Goal: Task Accomplishment & Management: Manage account settings

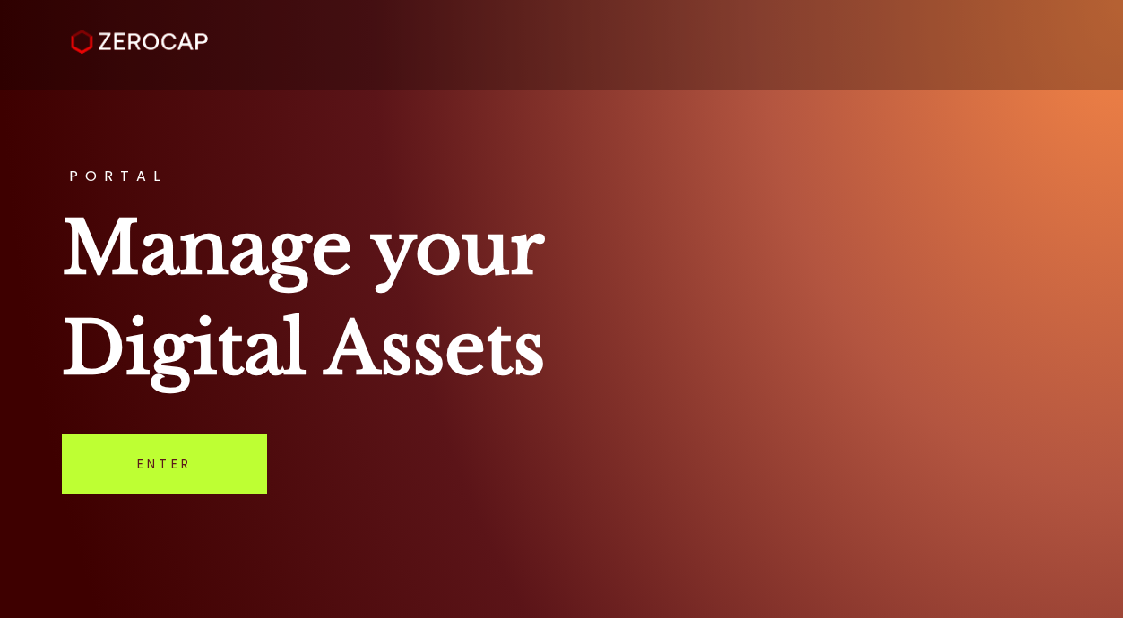
click at [169, 480] on link "Enter" at bounding box center [164, 463] width 205 height 59
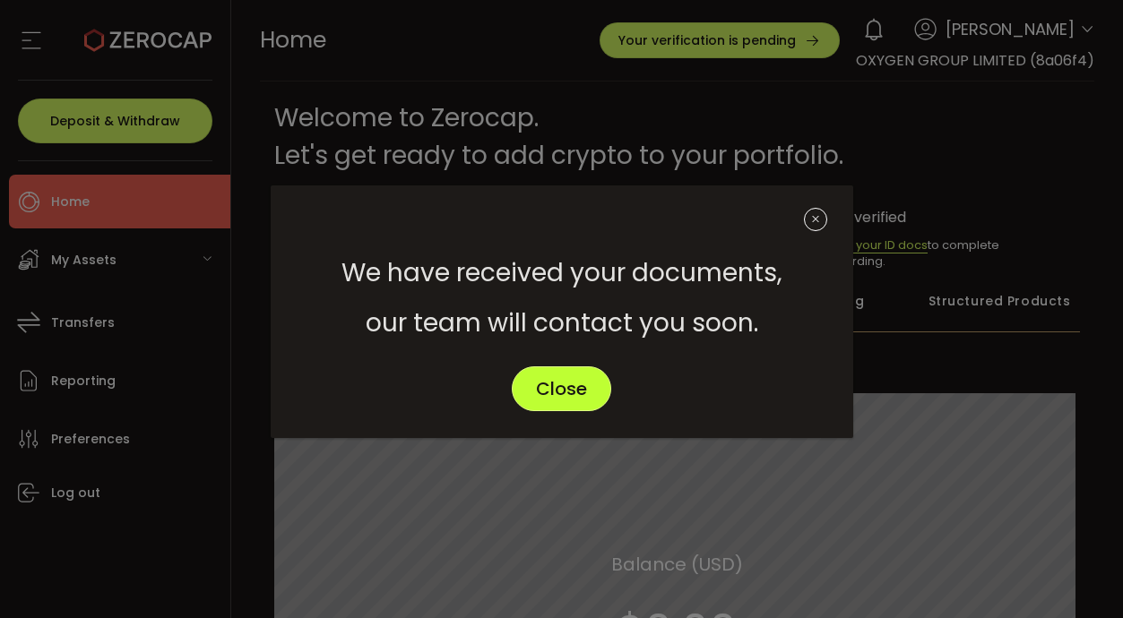
click at [570, 392] on span "Close" at bounding box center [561, 389] width 51 height 18
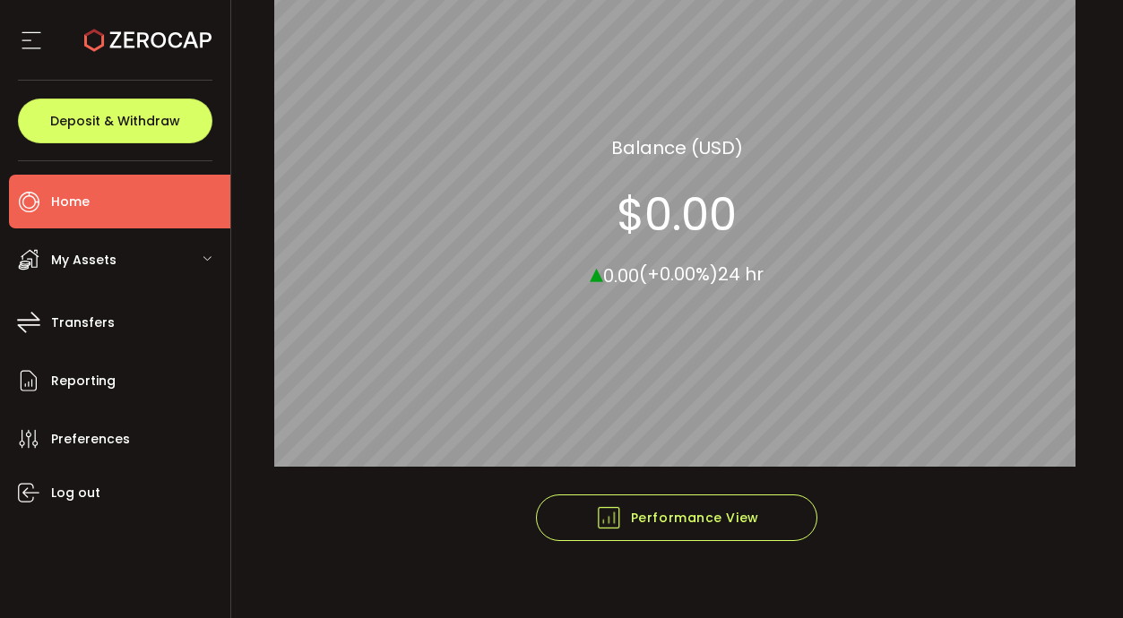
scroll to position [417, 0]
click at [113, 239] on div "My Assets" at bounding box center [119, 260] width 221 height 54
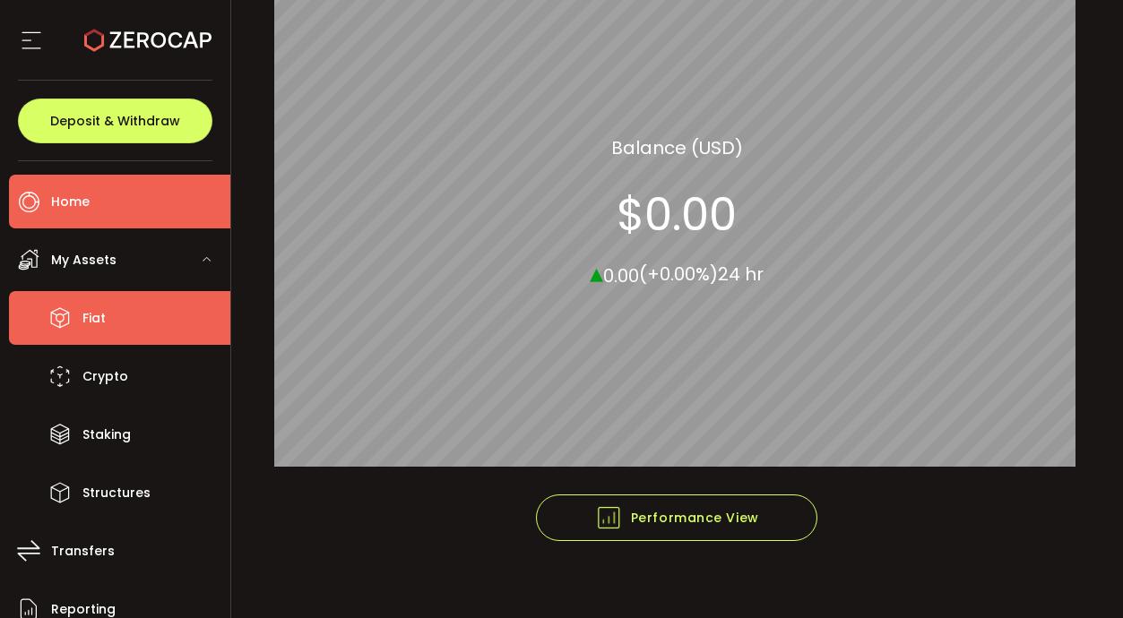
click at [82, 318] on span "Fiat" at bounding box center [93, 318] width 23 height 26
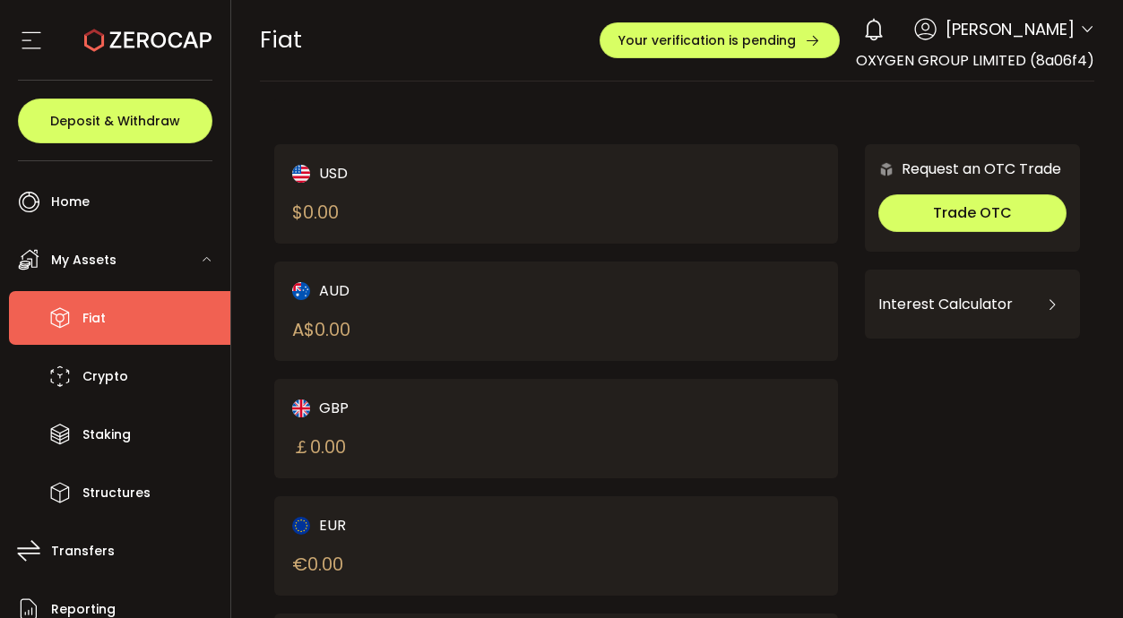
click at [371, 194] on div "USD $ 0.00" at bounding box center [410, 194] width 237 height 64
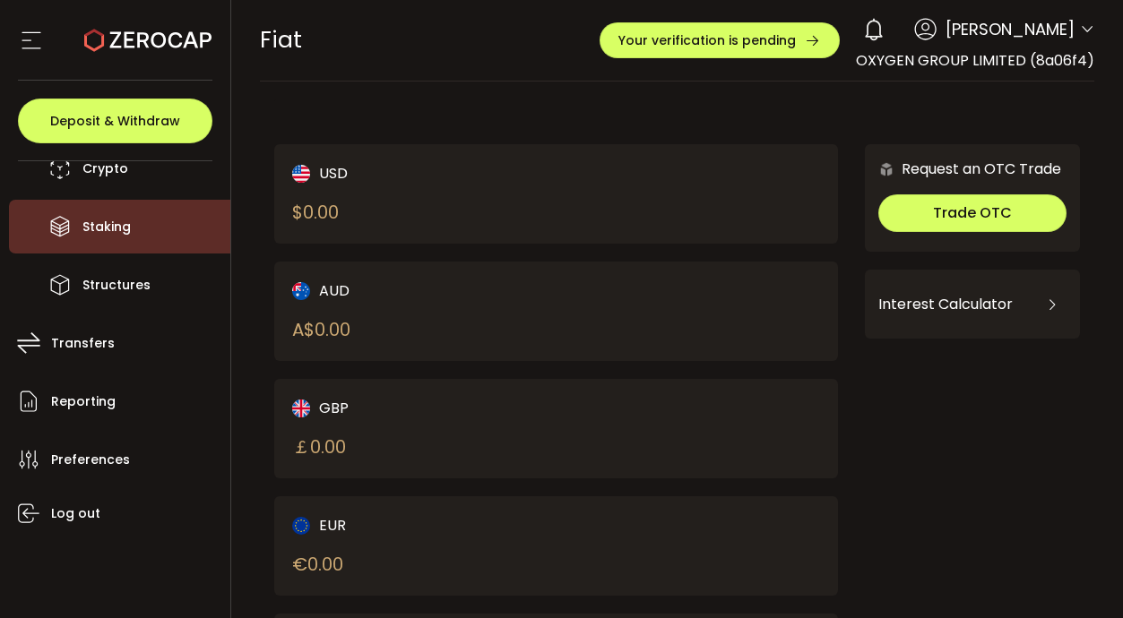
scroll to position [216, 0]
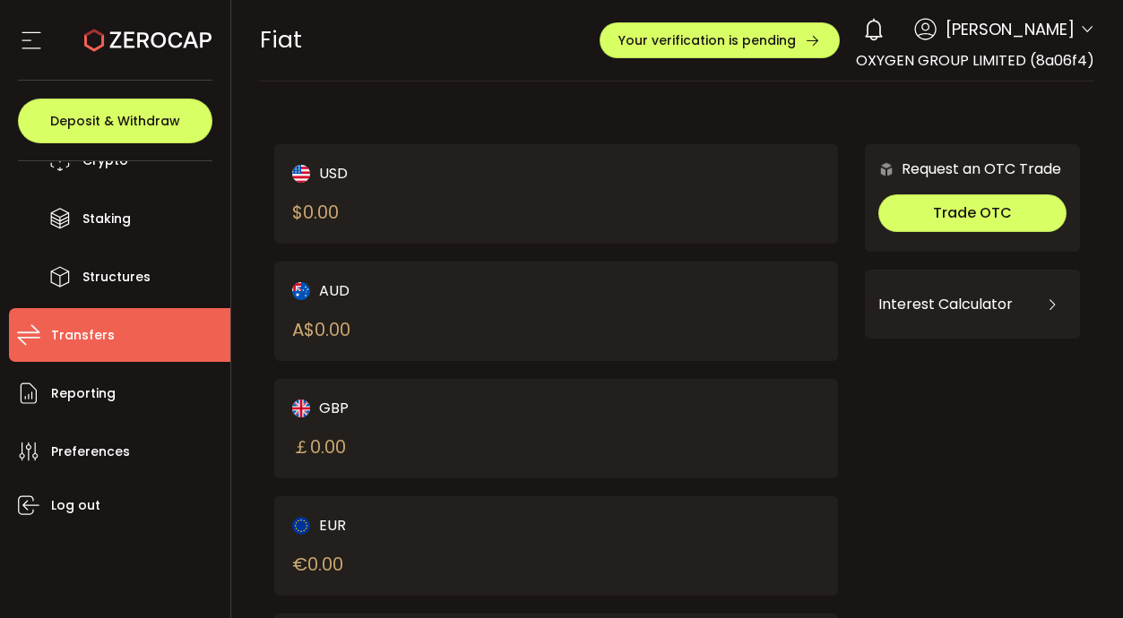
click at [95, 333] on span "Transfers" at bounding box center [83, 336] width 64 height 26
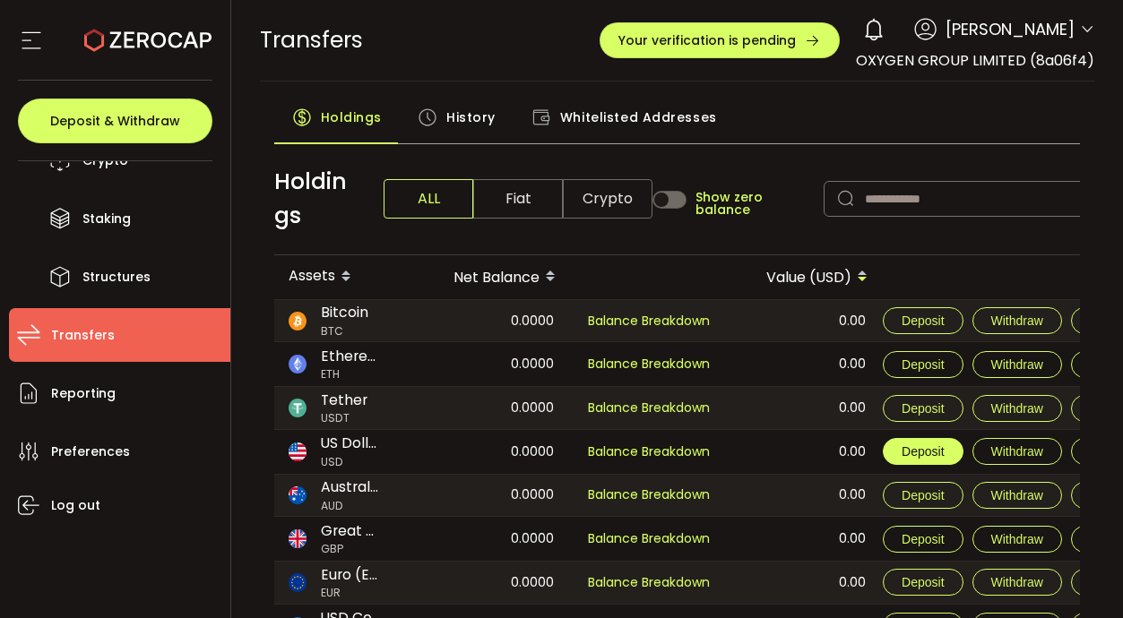
click at [905, 446] on span "Deposit" at bounding box center [922, 451] width 42 height 14
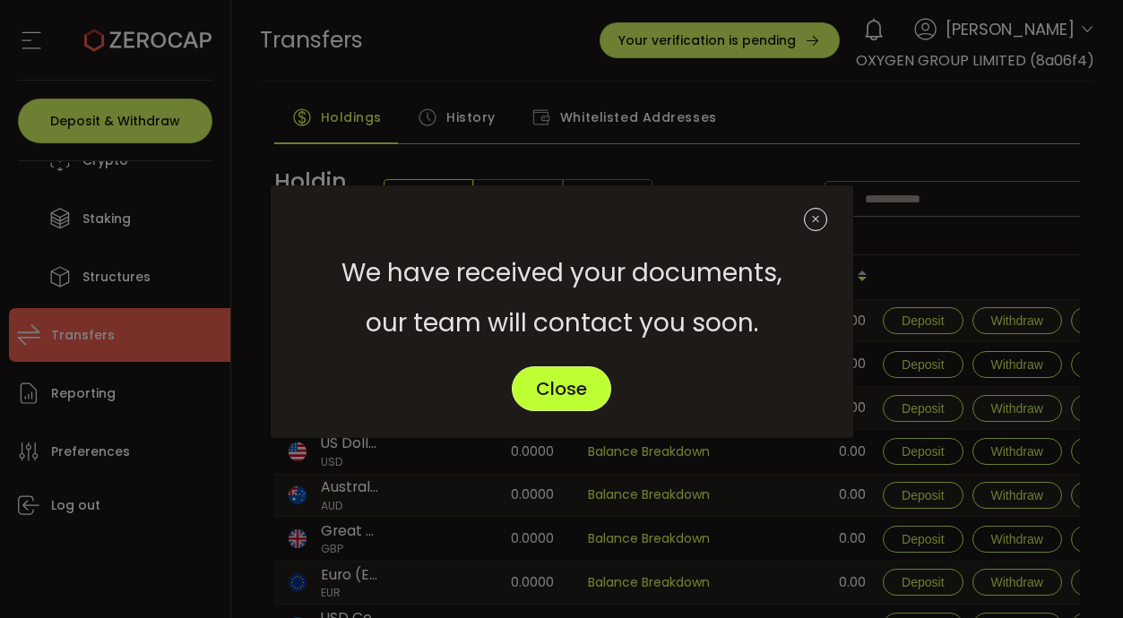
click at [538, 391] on span "Close" at bounding box center [561, 389] width 51 height 18
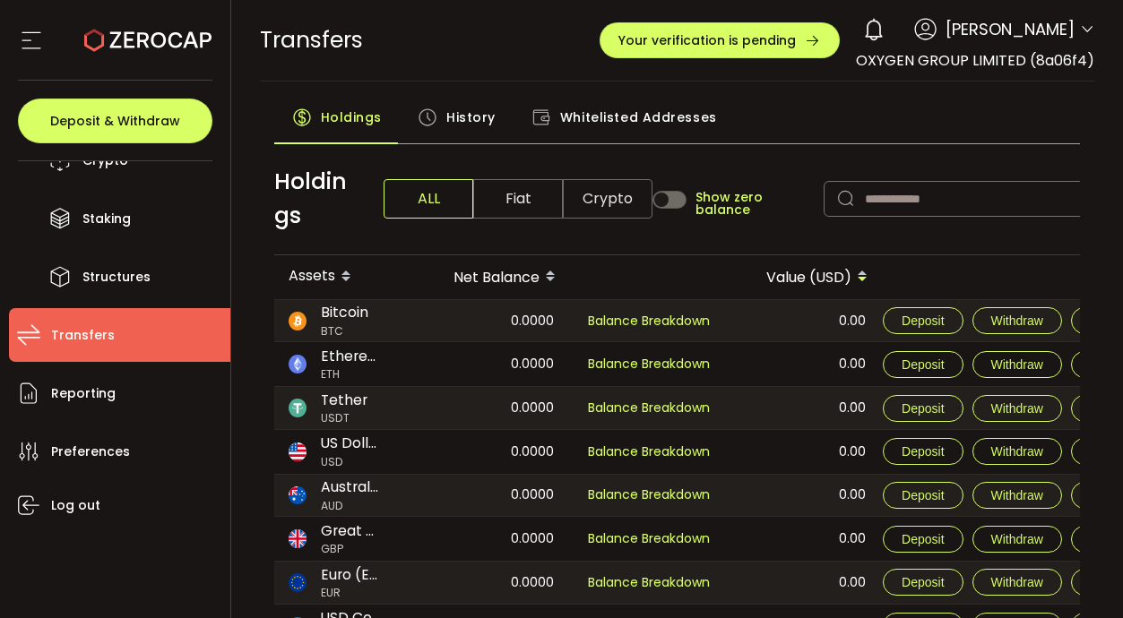
click at [22, 44] on icon at bounding box center [31, 40] width 27 height 27
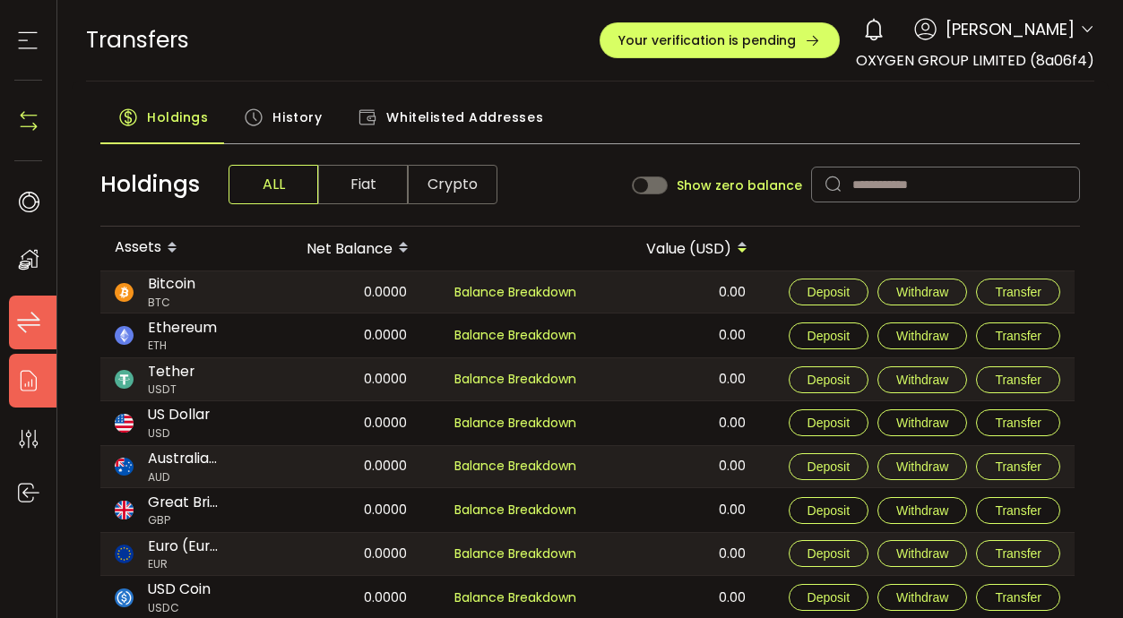
click at [24, 383] on icon at bounding box center [28, 380] width 27 height 27
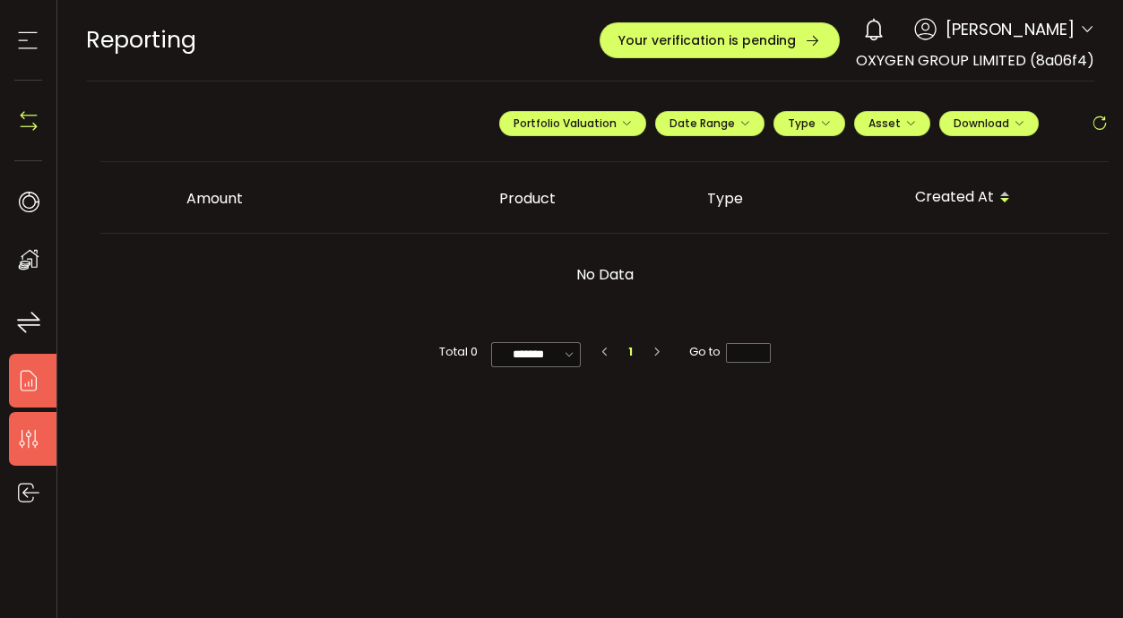
click at [31, 434] on icon at bounding box center [28, 439] width 27 height 27
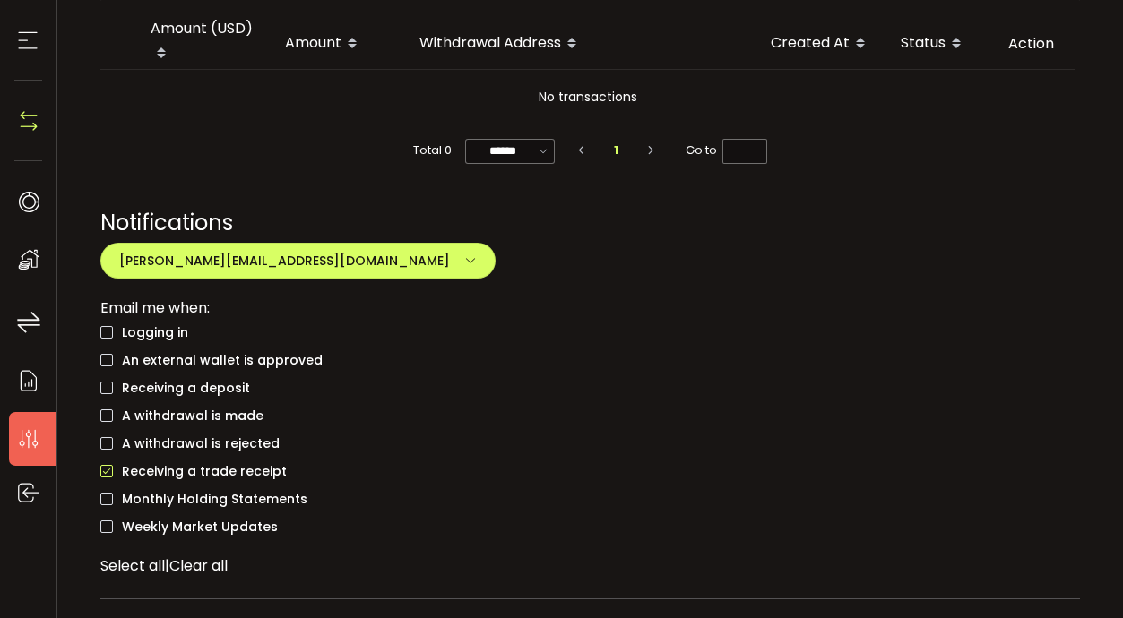
scroll to position [1225, 0]
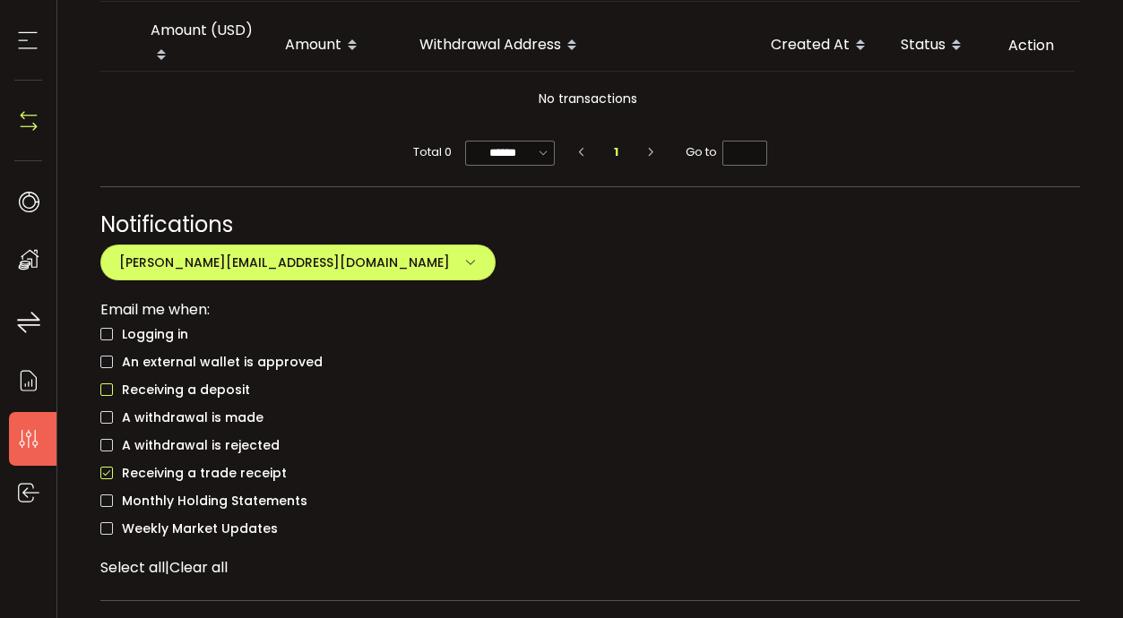
click at [108, 383] on span "checkbox-group" at bounding box center [106, 389] width 13 height 13
click at [204, 409] on span "A withdrawal is made" at bounding box center [188, 417] width 151 height 17
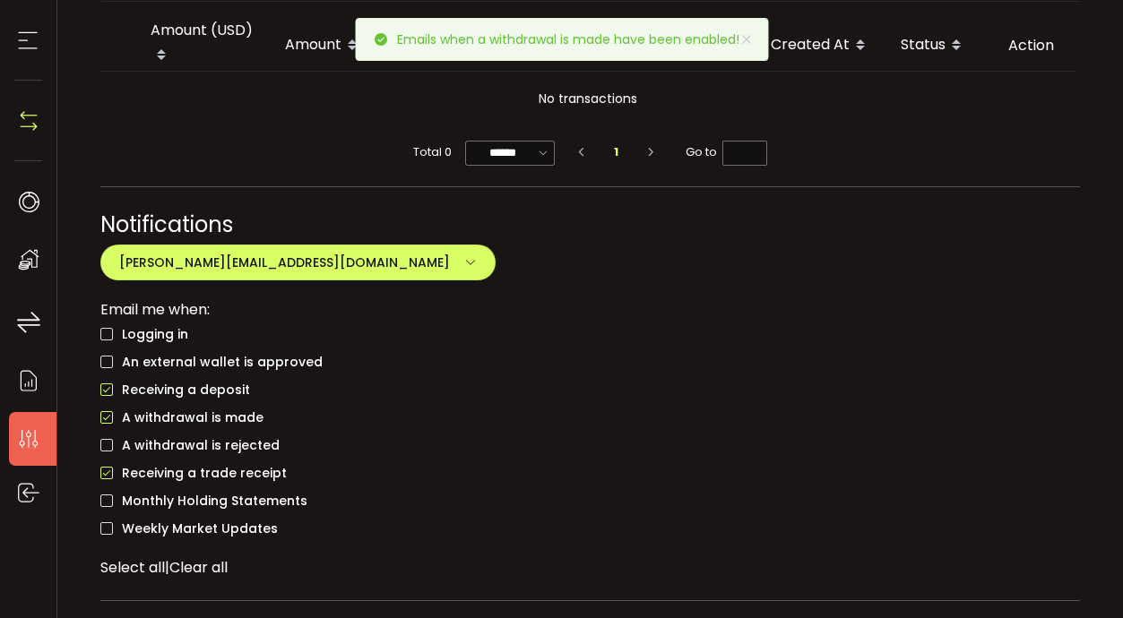
click at [218, 437] on span "A withdrawal is rejected" at bounding box center [196, 445] width 167 height 17
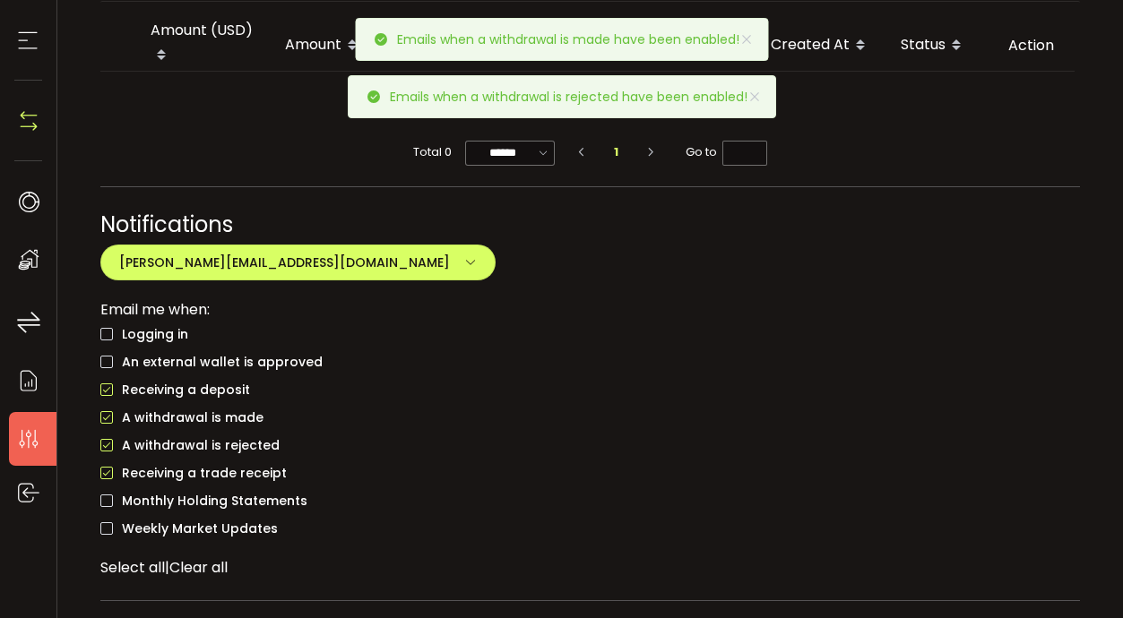
click at [223, 493] on span "Monthly Holding Statements" at bounding box center [210, 501] width 194 height 17
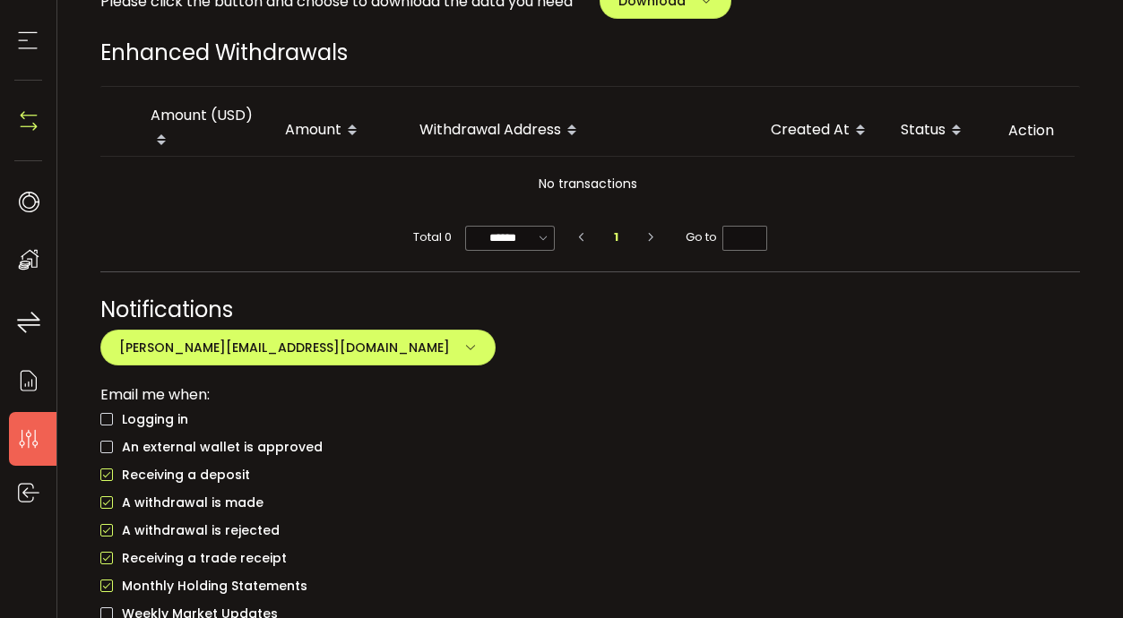
scroll to position [1139, 0]
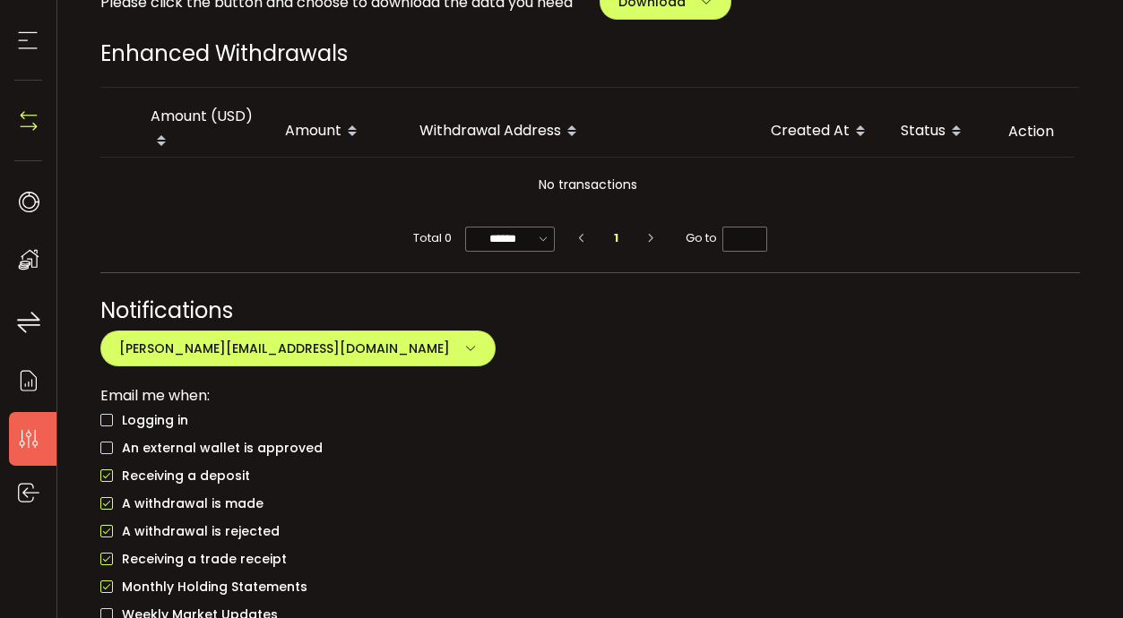
click at [157, 412] on span "Logging in" at bounding box center [150, 420] width 75 height 17
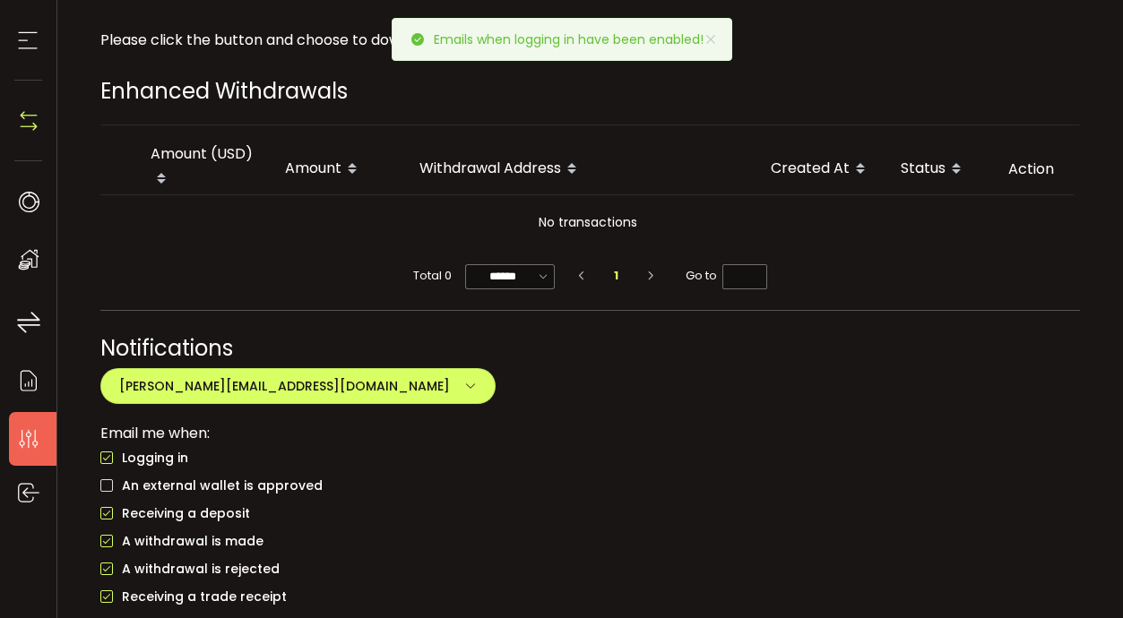
scroll to position [1100, 0]
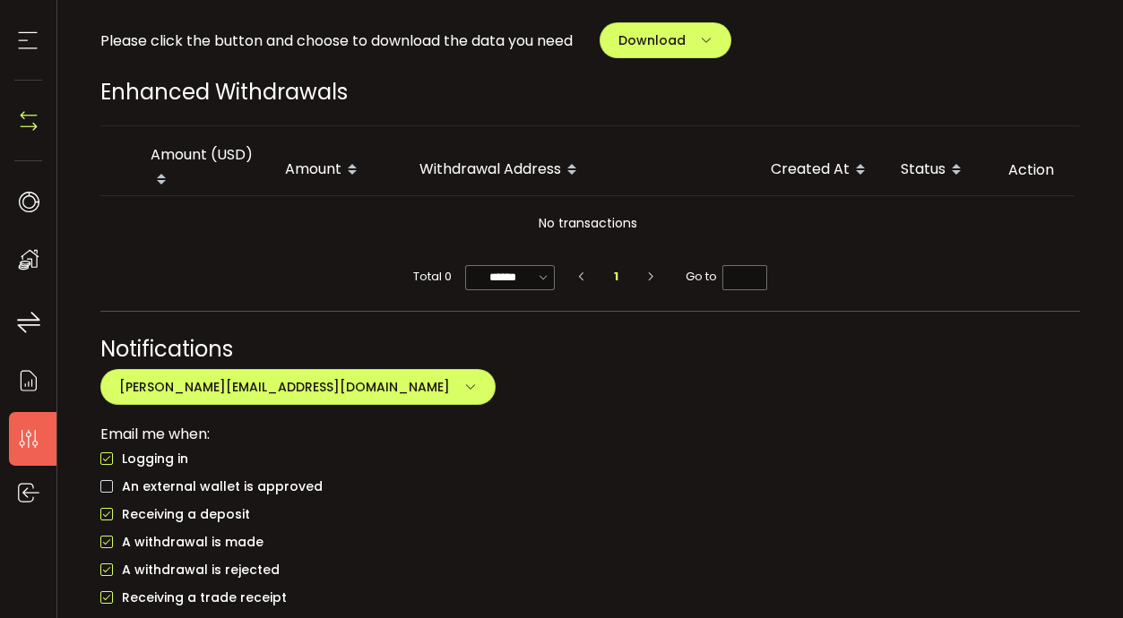
click at [271, 478] on span "An external wallet is approved" at bounding box center [218, 486] width 210 height 17
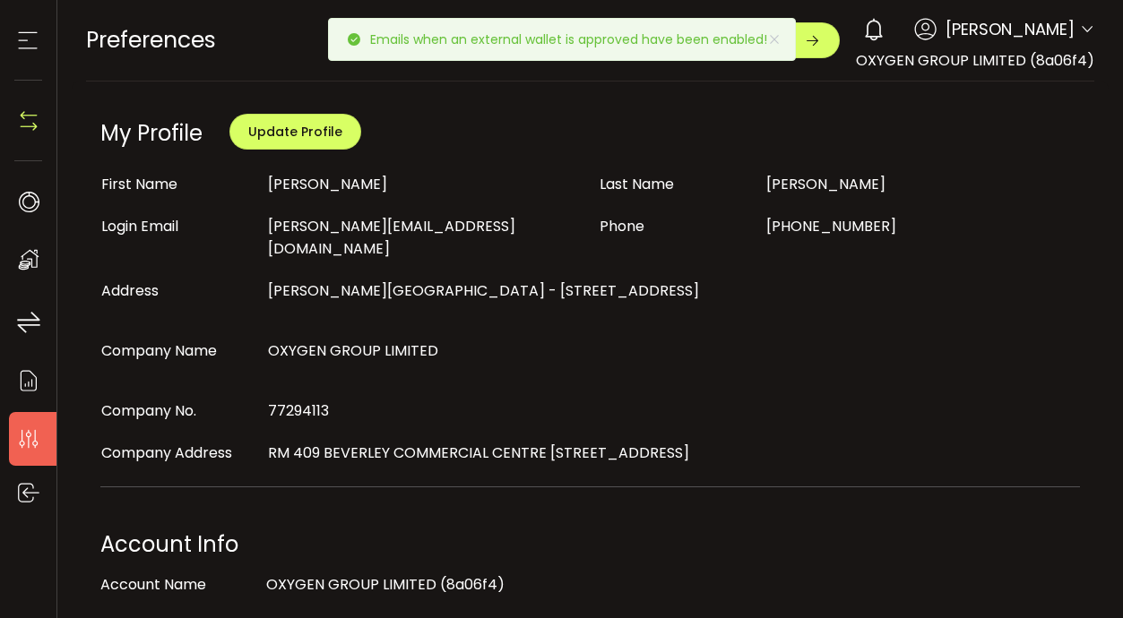
scroll to position [0, 0]
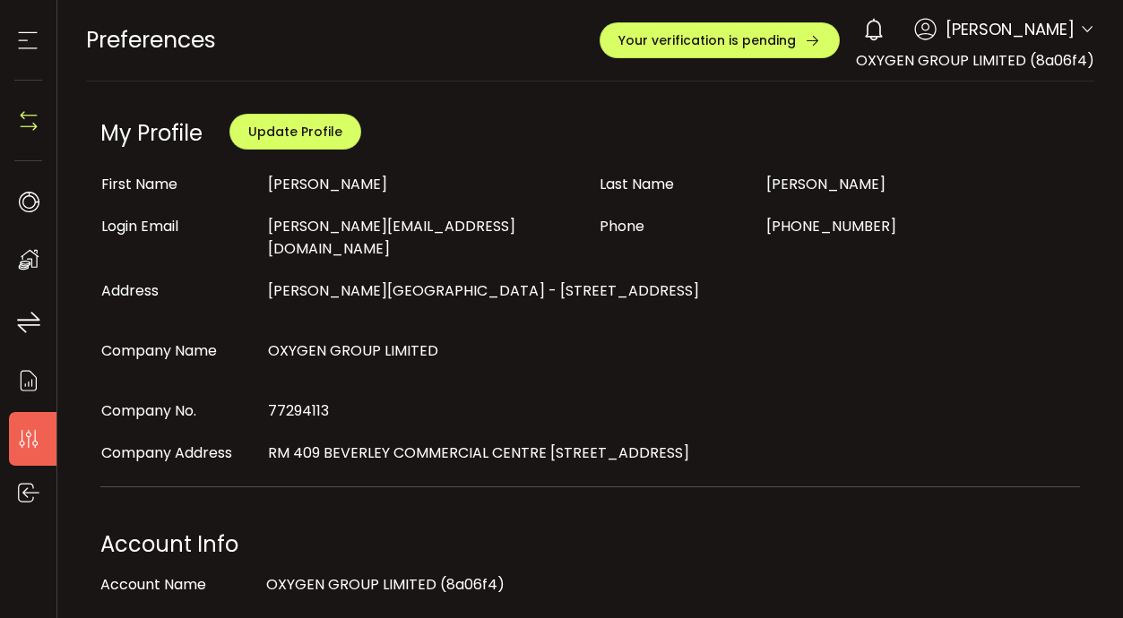
click at [39, 255] on icon at bounding box center [28, 259] width 27 height 27
